Goal: Task Accomplishment & Management: Manage account settings

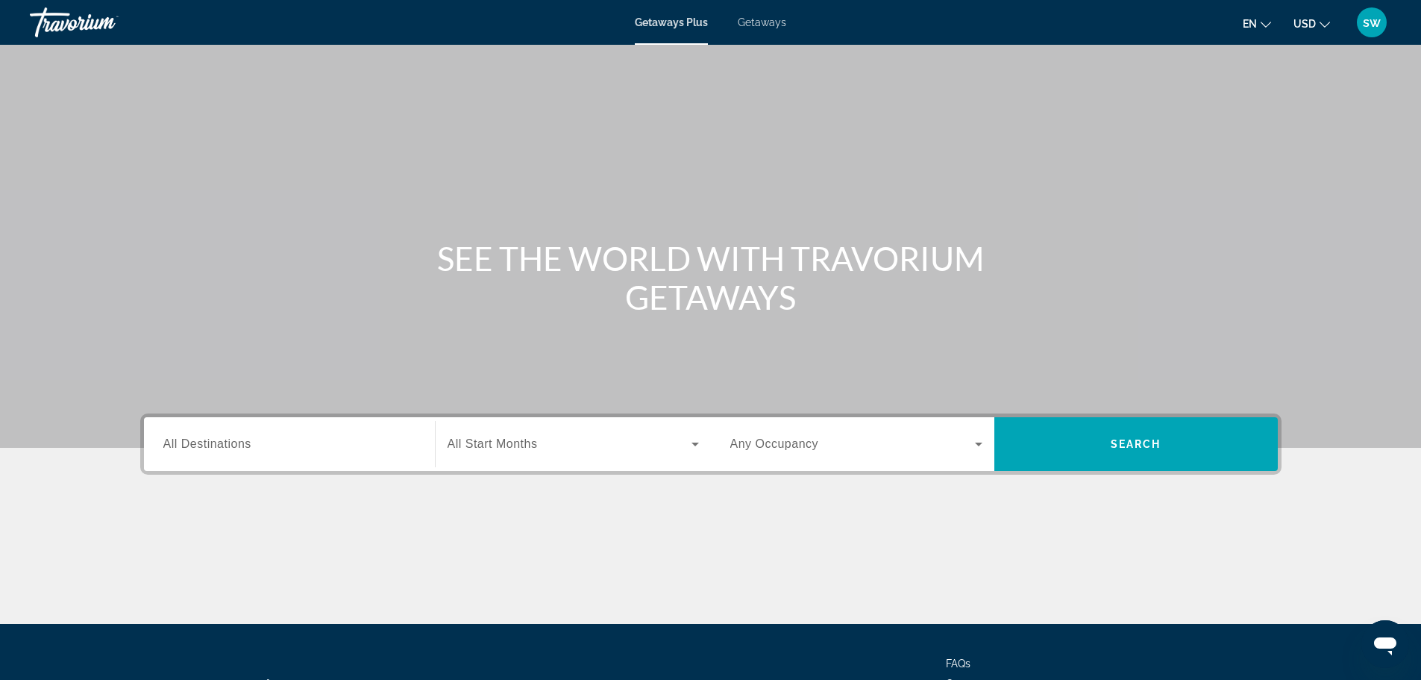
click at [1363, 19] on span "sw" at bounding box center [1372, 22] width 18 height 15
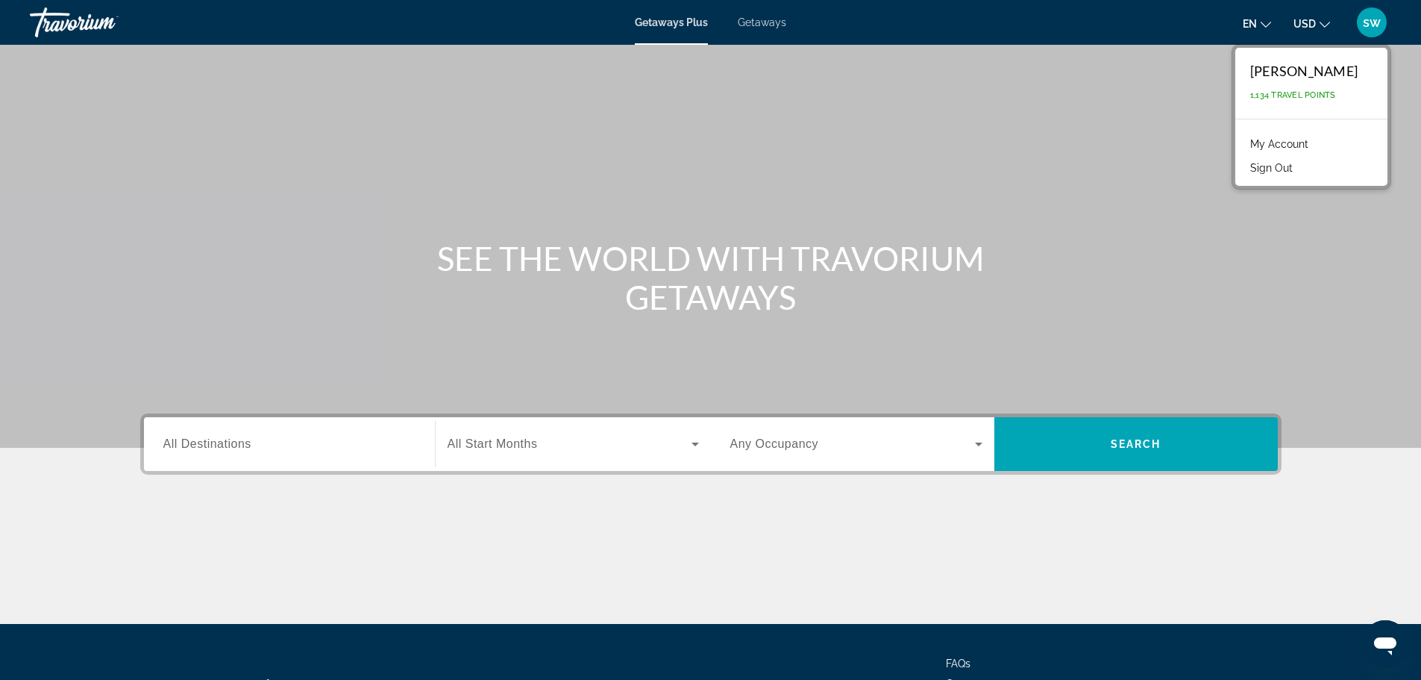
click at [1311, 137] on link "My Account" at bounding box center [1279, 143] width 73 height 19
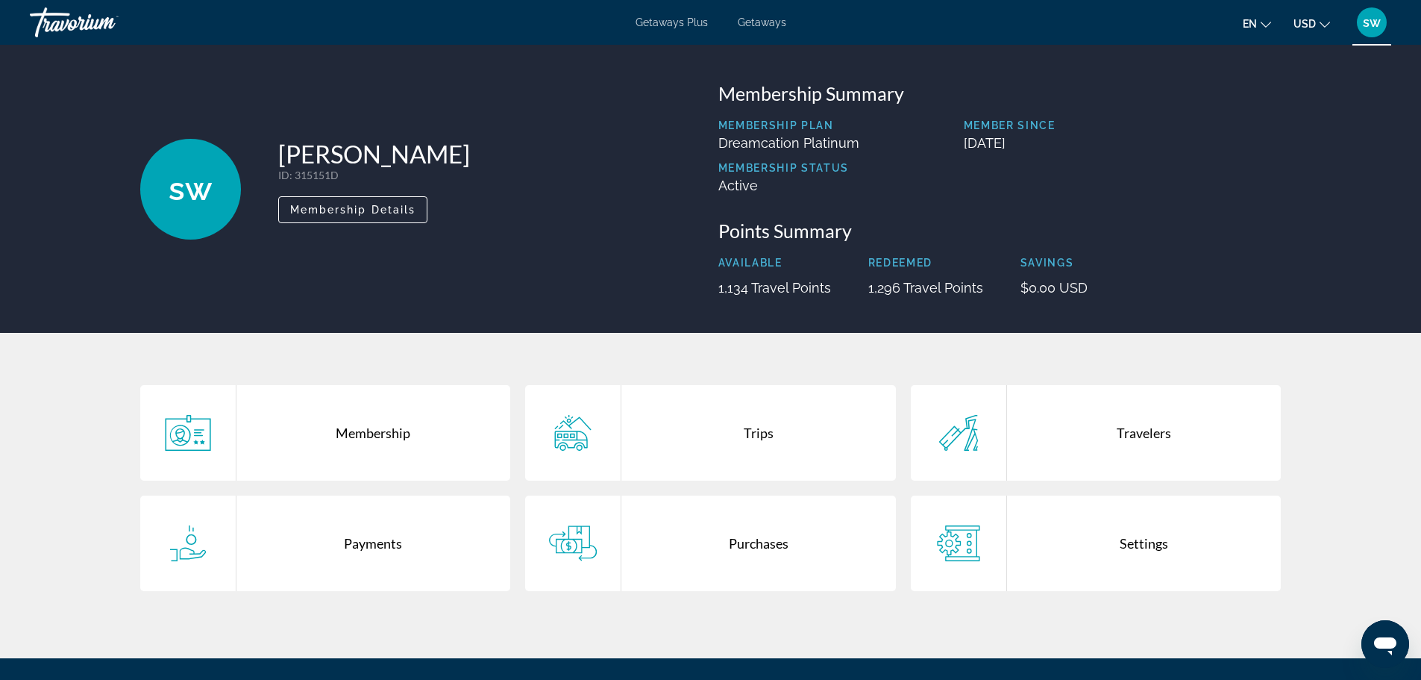
click at [723, 523] on div "Purchases" at bounding box center [759, 543] width 275 height 96
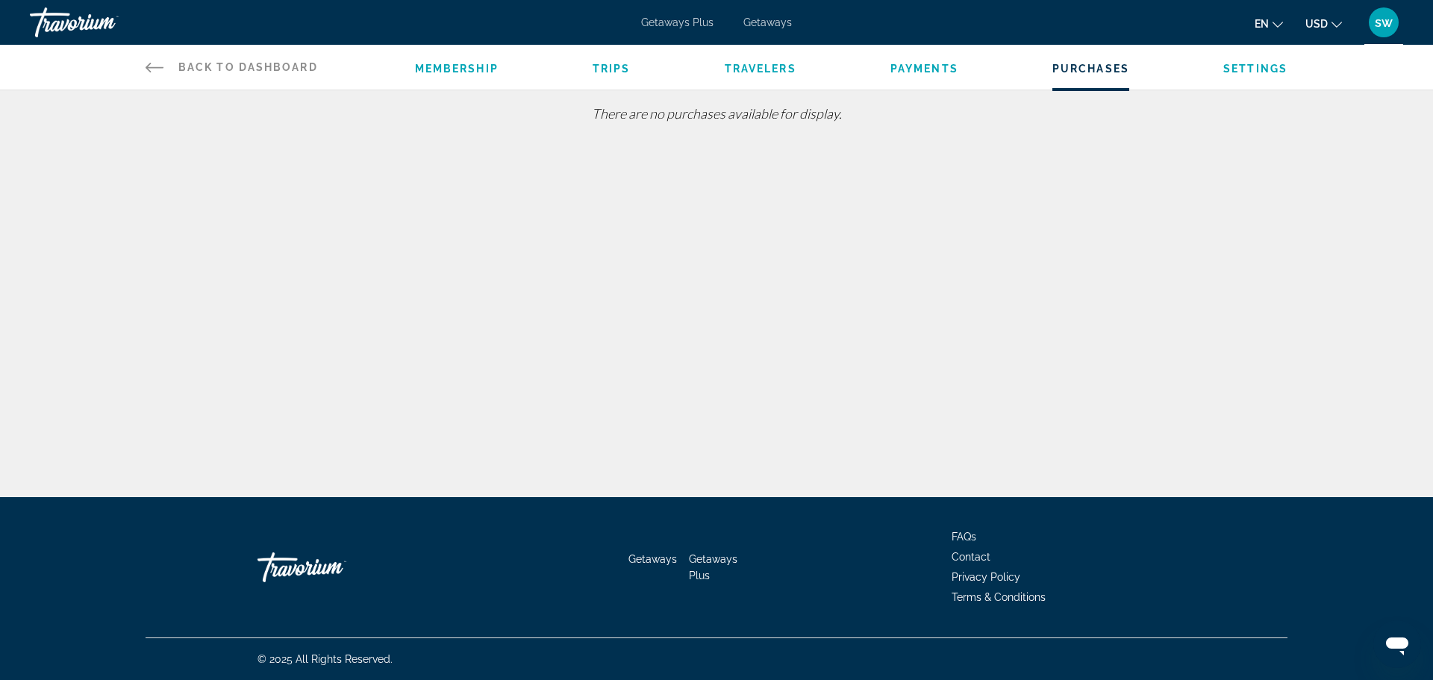
click at [613, 62] on li "Trips" at bounding box center [611, 67] width 38 height 16
click at [613, 66] on span "Trips" at bounding box center [611, 69] width 38 height 12
